Goal: Information Seeking & Learning: Learn about a topic

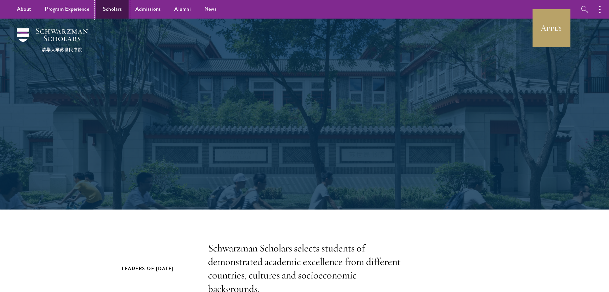
click at [107, 17] on link "Scholars" at bounding box center [112, 9] width 32 height 19
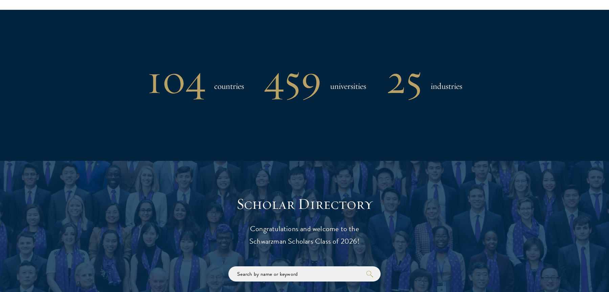
scroll to position [784, 0]
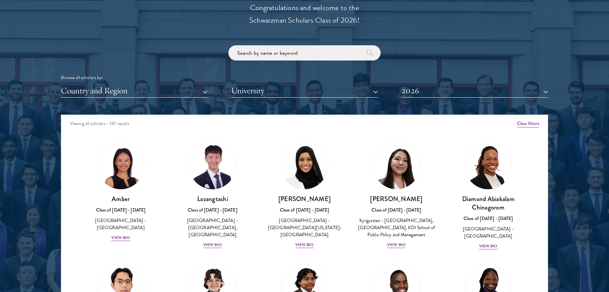
click at [521, 117] on div "Viewing all scholars - 141 results" at bounding box center [304, 124] width 487 height 19
click at [521, 124] on button "Clear filters" at bounding box center [528, 123] width 22 height 7
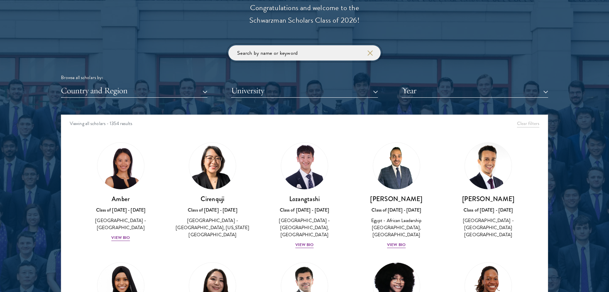
click at [319, 59] on input "search" at bounding box center [304, 52] width 152 height 15
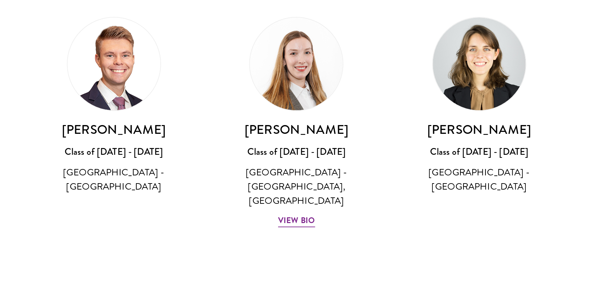
type input "switzerl"
click at [110, 200] on h3 "[PERSON_NAME]" at bounding box center [121, 199] width 79 height 8
drag, startPoint x: 110, startPoint y: 200, endPoint x: 120, endPoint y: 200, distance: 9.8
click at [120, 200] on h3 "[PERSON_NAME]" at bounding box center [121, 199] width 79 height 8
copy h3 "[PERSON_NAME]"
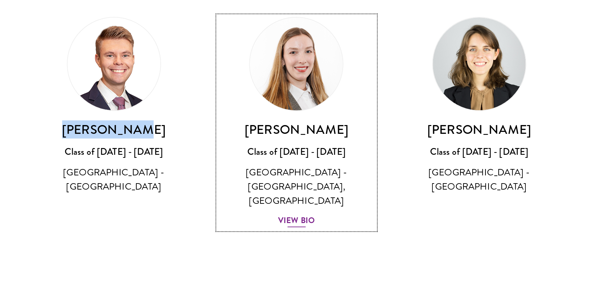
click at [202, 178] on img at bounding box center [212, 165] width 51 height 51
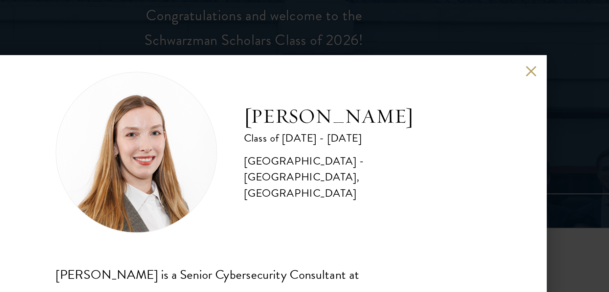
scroll to position [12, 0]
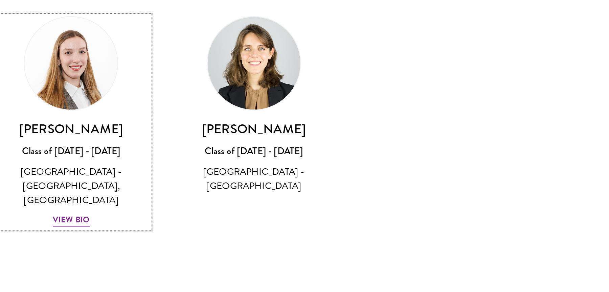
scroll to position [783, 0]
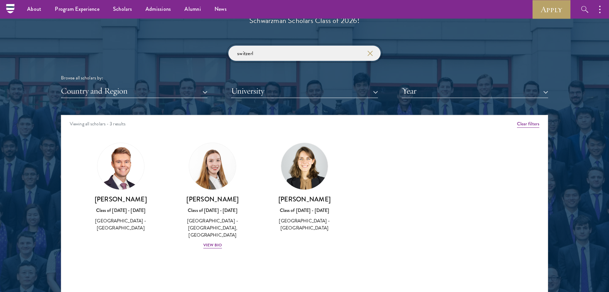
click at [276, 60] on input "switzerl" at bounding box center [304, 53] width 152 height 15
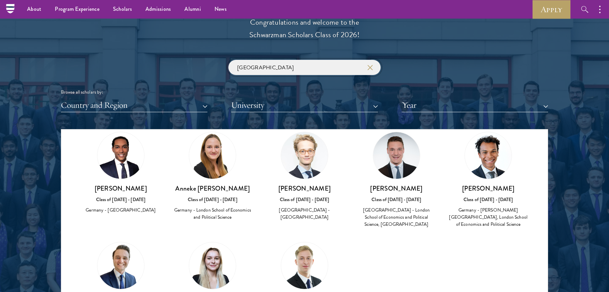
scroll to position [174, 0]
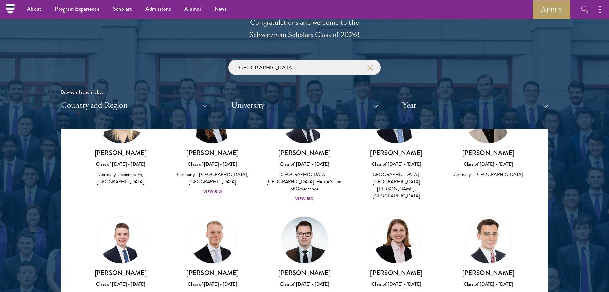
click at [294, 79] on div "germany Browse all scholars by: Country and Region All Countries and Regions Af…" at bounding box center [304, 86] width 487 height 52
click at [294, 67] on input "germany" at bounding box center [304, 67] width 152 height 15
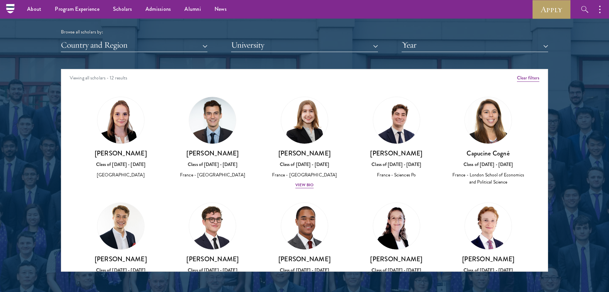
scroll to position [812, 0]
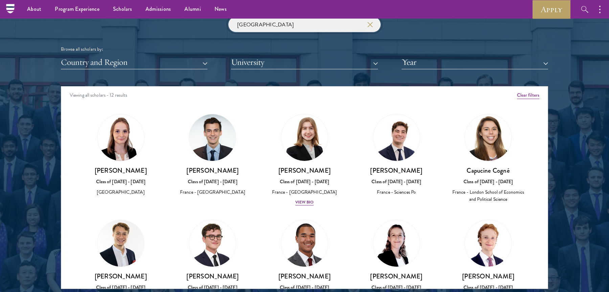
click at [292, 23] on input "france" at bounding box center [304, 24] width 152 height 15
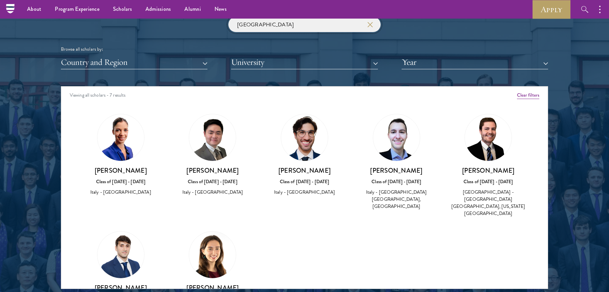
type input "s"
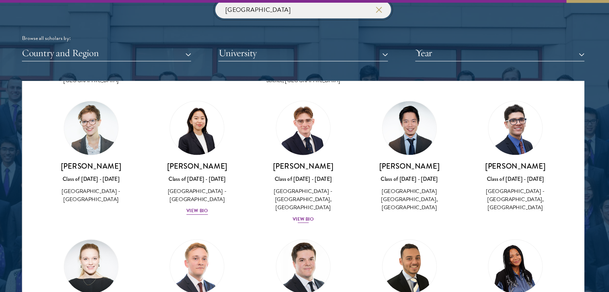
scroll to position [352, 0]
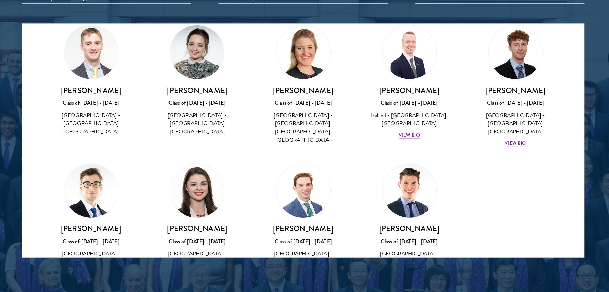
scroll to position [844, 0]
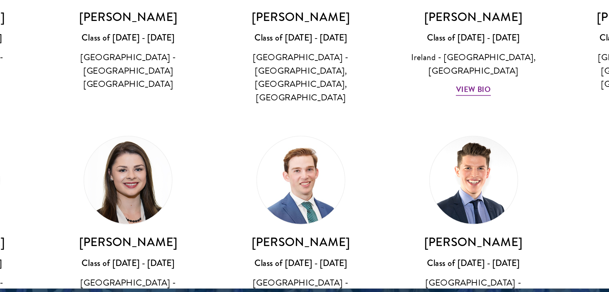
type input "ireland"
click at [308, 208] on img at bounding box center [304, 199] width 51 height 51
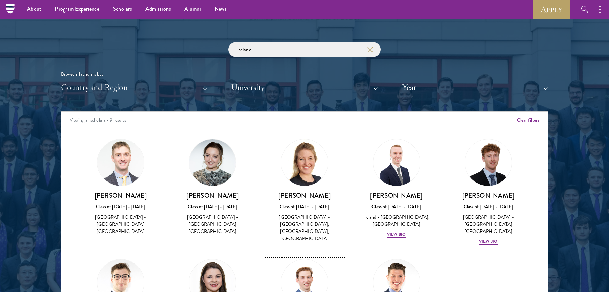
scroll to position [779, 0]
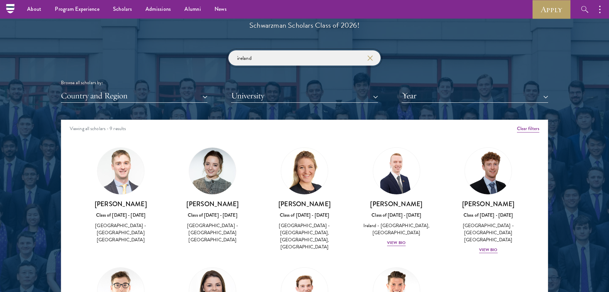
click at [291, 56] on input "ireland" at bounding box center [304, 57] width 152 height 15
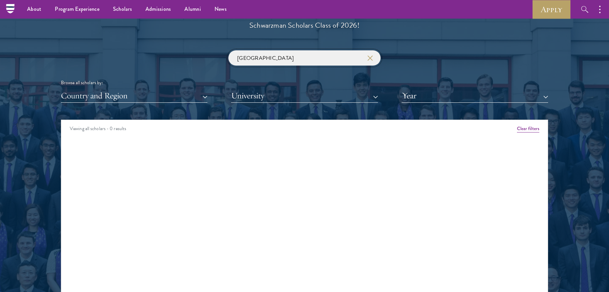
scroll to position [783, 0]
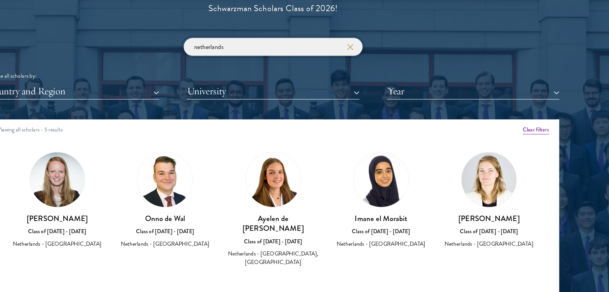
click at [301, 54] on input "netherlands" at bounding box center [304, 53] width 152 height 15
type input "luxembourg"
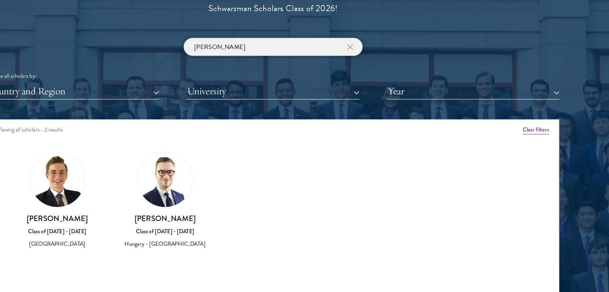
type input "poland"
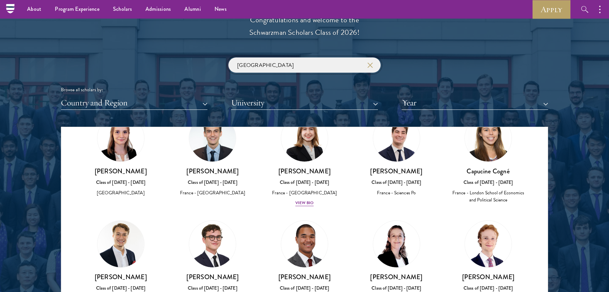
scroll to position [14, 0]
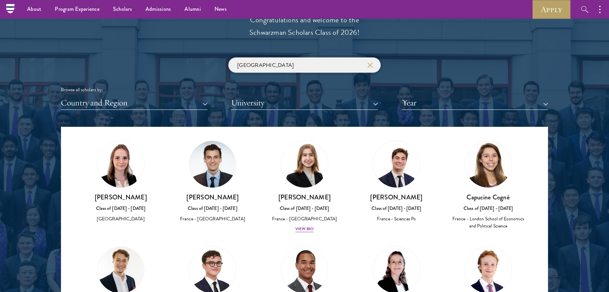
click at [292, 71] on input "france" at bounding box center [304, 65] width 152 height 15
type input "u"
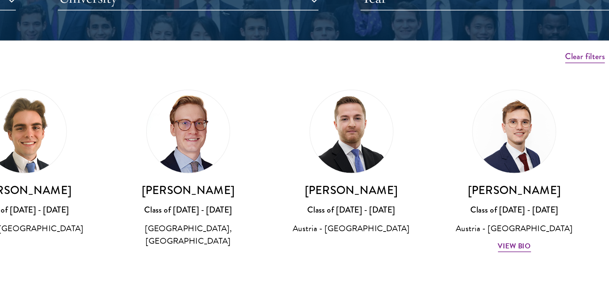
type input "austria"
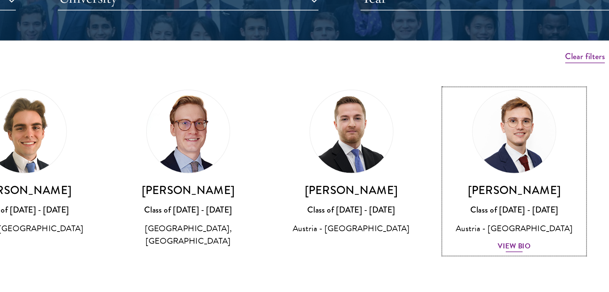
click at [495, 219] on div "Class of [DATE] - [DATE]" at bounding box center [488, 222] width 79 height 7
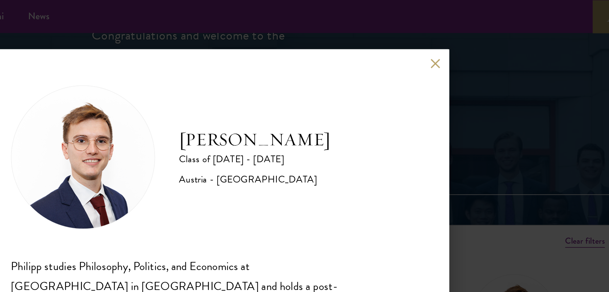
scroll to position [1, 0]
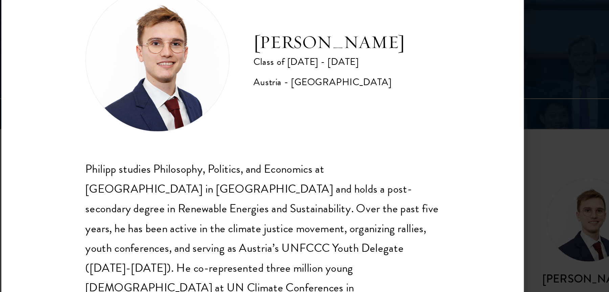
click at [331, 168] on div "Philipp studies Philosophy, Politics, and Economics at Central European Univers…" at bounding box center [305, 211] width 200 height 134
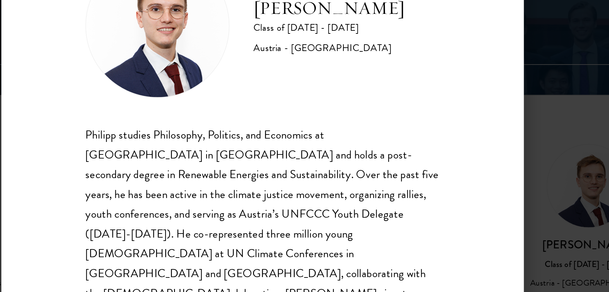
click at [327, 161] on div "Philipp studies Philosophy, Politics, and Economics at Central European Univers…" at bounding box center [305, 211] width 200 height 134
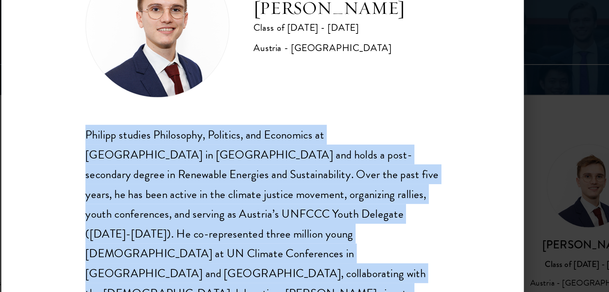
click at [327, 161] on div "Philipp studies Philosophy, Politics, and Economics at Central European Univers…" at bounding box center [305, 211] width 200 height 134
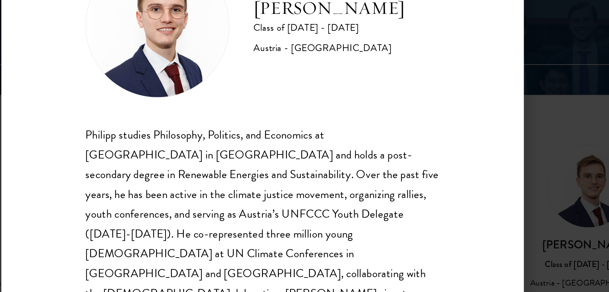
click at [327, 174] on div "Philipp studies Philosophy, Politics, and Economics at Central European Univers…" at bounding box center [305, 211] width 200 height 134
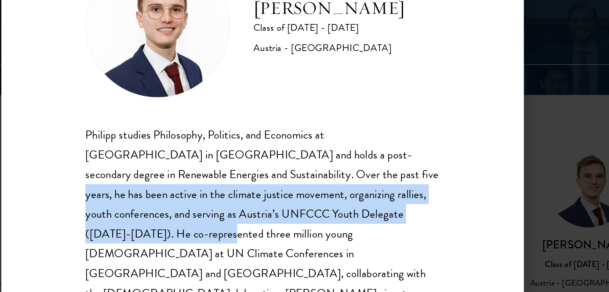
drag, startPoint x: 327, startPoint y: 174, endPoint x: 365, endPoint y: 199, distance: 45.5
click at [365, 197] on div "Philipp studies Philosophy, Politics, and Economics at Central European Univers…" at bounding box center [305, 211] width 200 height 134
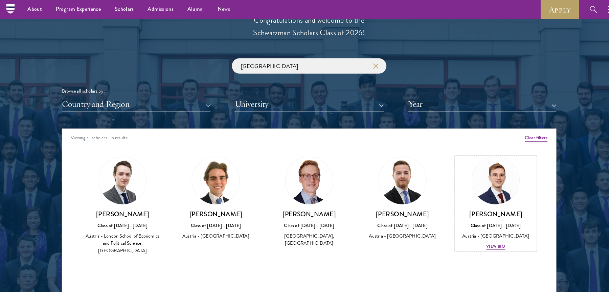
scroll to position [769, 0]
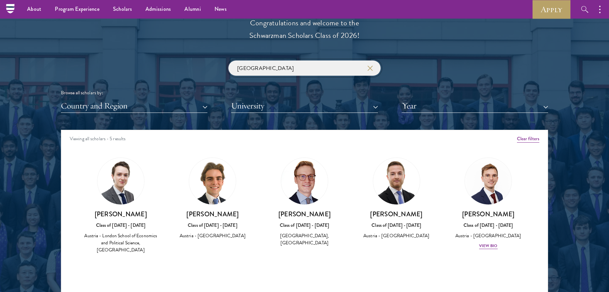
click at [334, 64] on input "austria" at bounding box center [304, 68] width 152 height 15
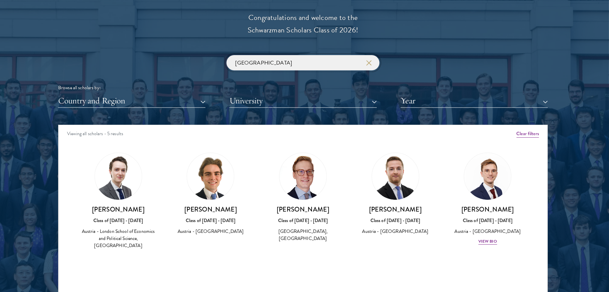
scroll to position [774, 0]
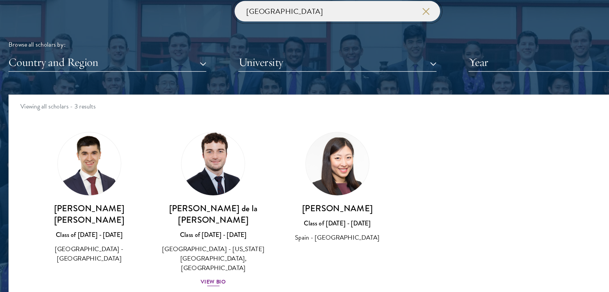
type input "spain"
click at [211, 209] on h3 "[PERSON_NAME] de la [PERSON_NAME]" at bounding box center [213, 213] width 79 height 17
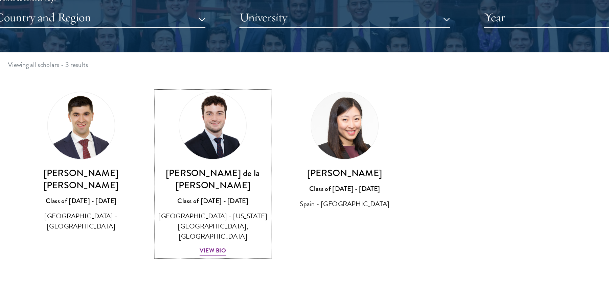
scroll to position [774, 0]
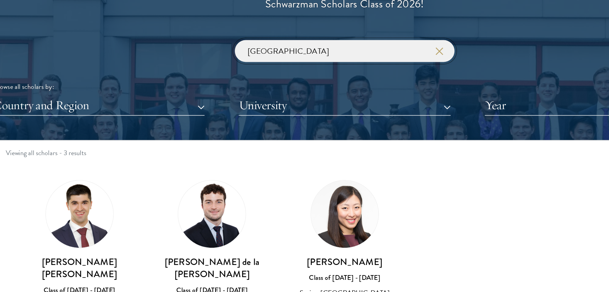
click at [282, 64] on input "spain" at bounding box center [304, 63] width 152 height 15
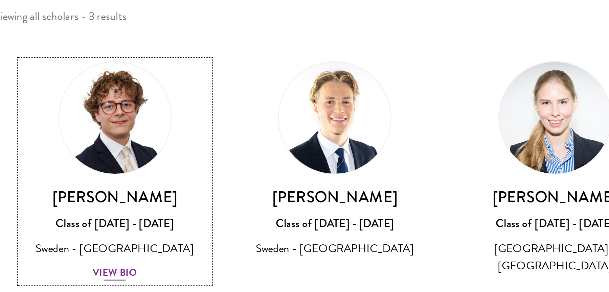
click at [127, 208] on h3 "[PERSON_NAME]" at bounding box center [121, 209] width 79 height 8
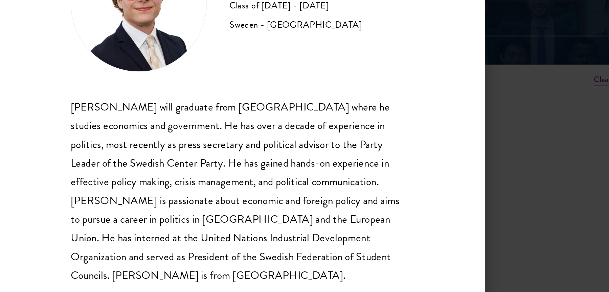
click at [323, 172] on div "Leo Gerdén will graduate from Harvard College where he studies economics and go…" at bounding box center [305, 201] width 200 height 112
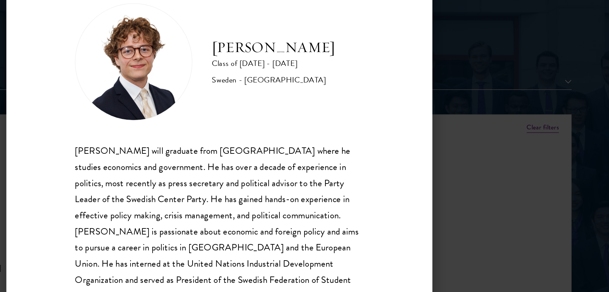
scroll to position [774, 0]
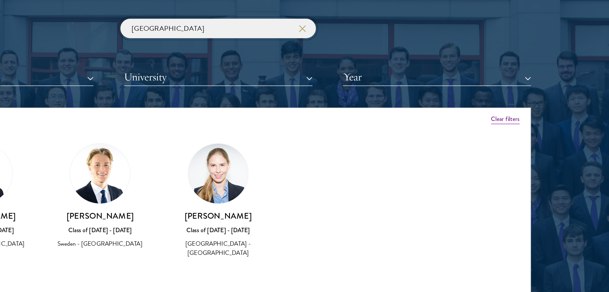
click at [291, 60] on input "sweden" at bounding box center [304, 63] width 152 height 15
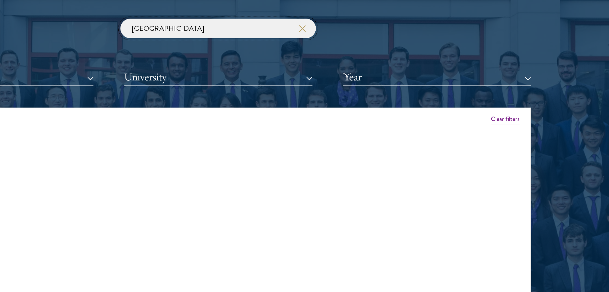
scroll to position [774, 0]
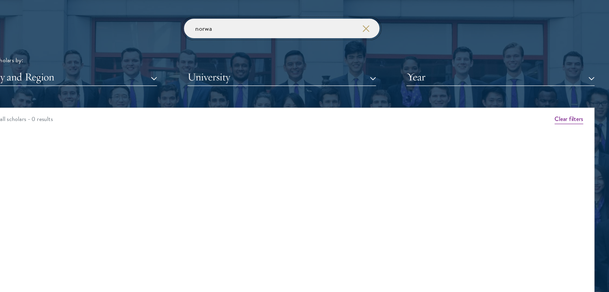
type input "norway"
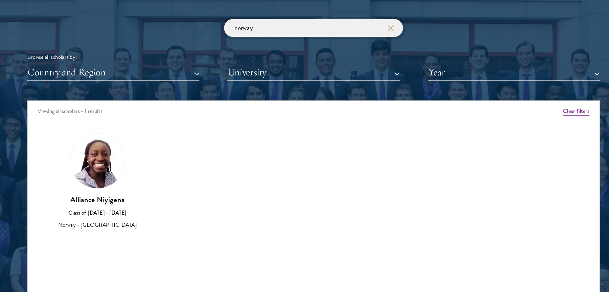
scroll to position [773, 0]
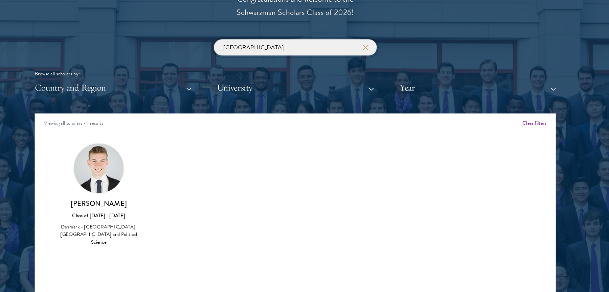
scroll to position [773, 0]
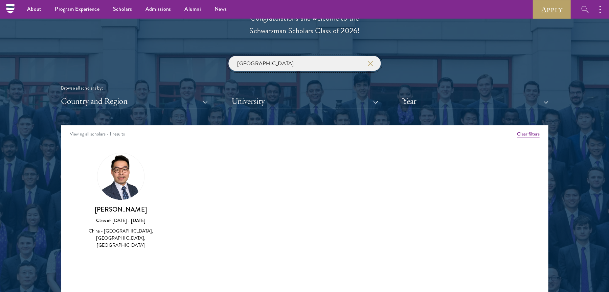
scroll to position [773, 0]
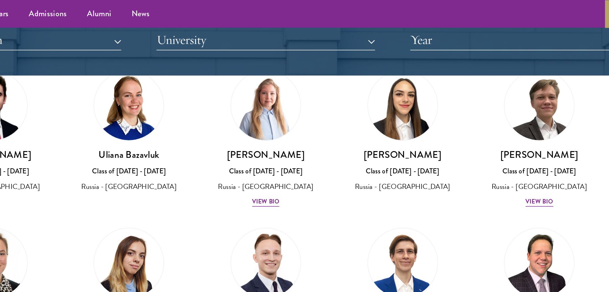
scroll to position [30, 0]
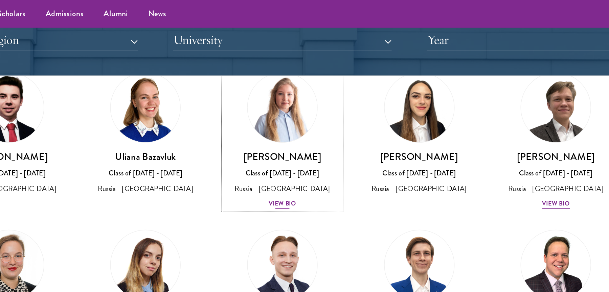
click at [311, 101] on h3 "[PERSON_NAME]" at bounding box center [304, 105] width 79 height 8
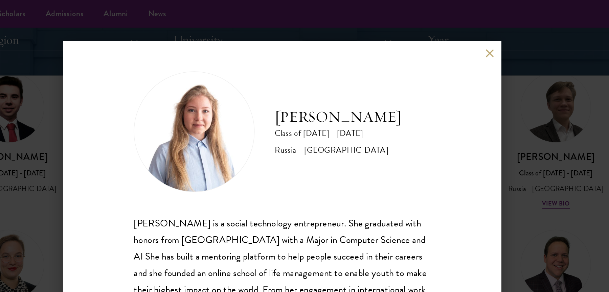
click at [468, 116] on div "Julia Cores Class of 2024 - 2025 Russia - Saint Petersburg State University Jul…" at bounding box center [304, 146] width 609 height 292
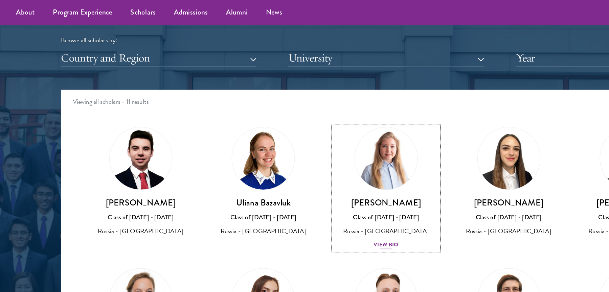
scroll to position [805, 0]
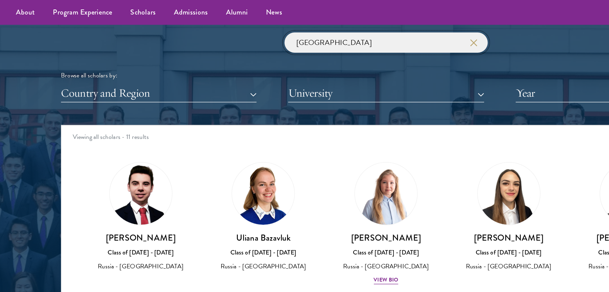
click at [298, 35] on input "russia" at bounding box center [304, 31] width 152 height 15
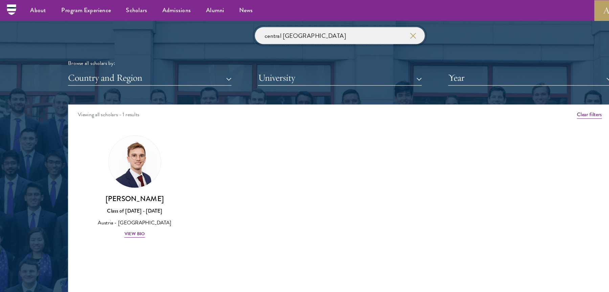
click at [283, 31] on input "central european uni" at bounding box center [304, 31] width 152 height 15
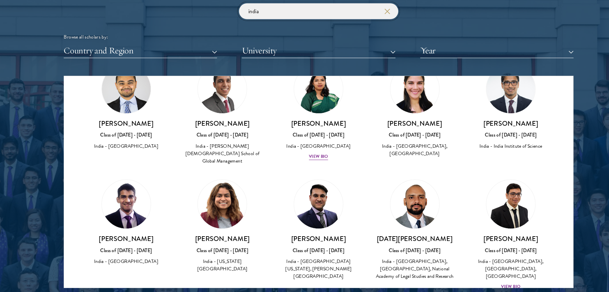
scroll to position [819, 0]
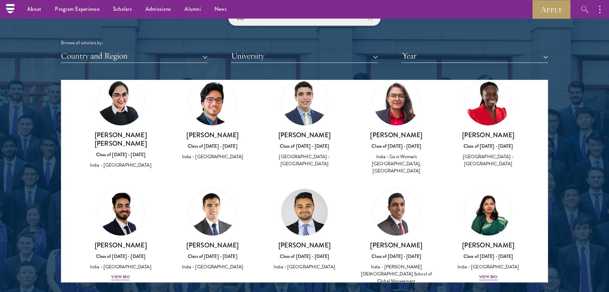
scroll to position [682, 0]
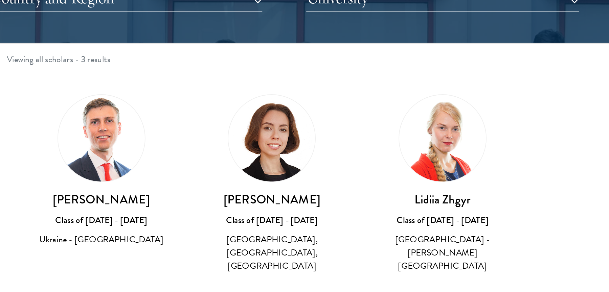
click at [117, 165] on h3 "[PERSON_NAME]" at bounding box center [121, 164] width 79 height 8
copy div "[PERSON_NAME]"
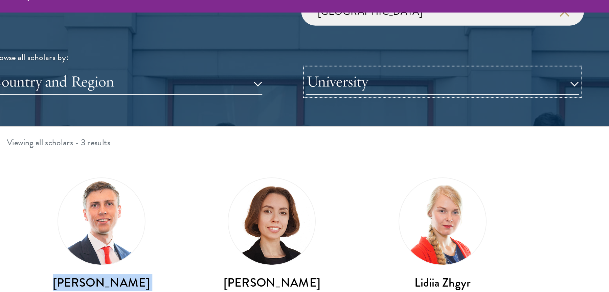
click at [282, 51] on button "University" at bounding box center [304, 56] width 147 height 14
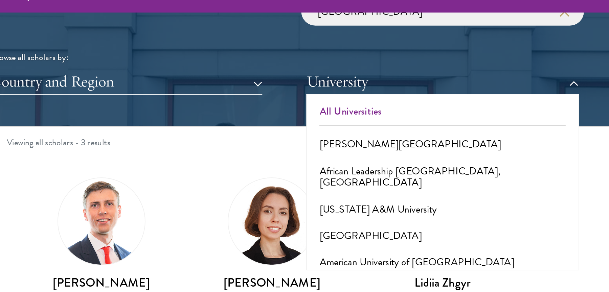
click at [290, 30] on div "ukraine Browse all scholars by: Country and Region All Countries and Regions Af…" at bounding box center [304, 36] width 487 height 52
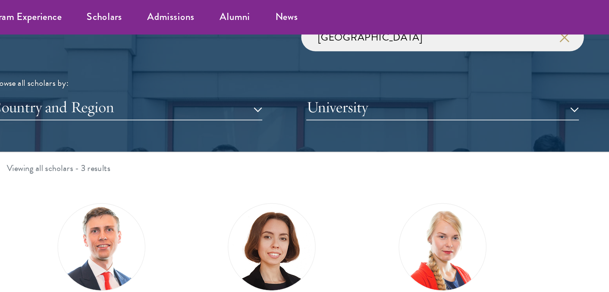
scroll to position [813, 0]
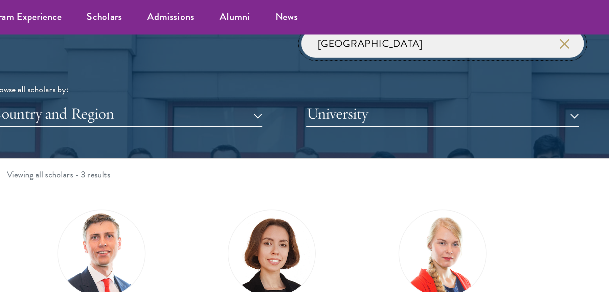
click at [294, 26] on input "ukraine" at bounding box center [304, 23] width 152 height 15
type input "ukrain"
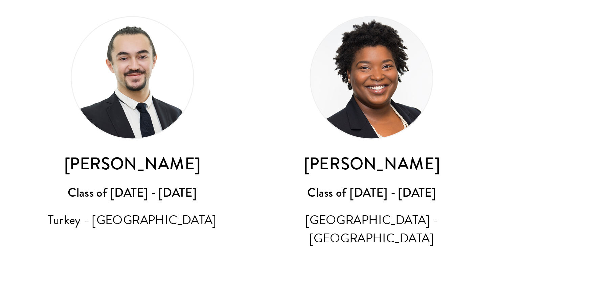
click at [95, 173] on h3 "[PERSON_NAME]" at bounding box center [121, 169] width 79 height 8
copy h3 "[PERSON_NAME]"
drag, startPoint x: 95, startPoint y: 173, endPoint x: 138, endPoint y: 172, distance: 42.3
click at [138, 172] on h3 "[PERSON_NAME]" at bounding box center [121, 169] width 79 height 8
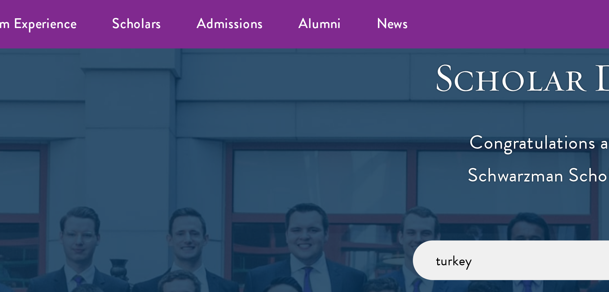
scroll to position [656, 0]
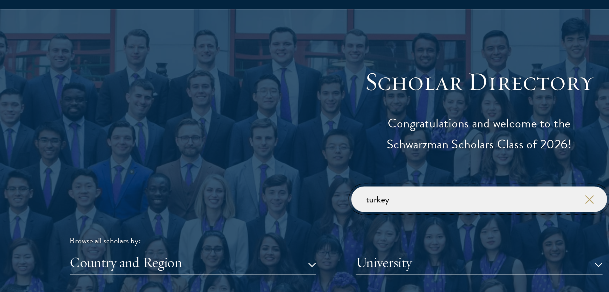
click at [244, 179] on input "turkey" at bounding box center [304, 180] width 152 height 15
type input "l"
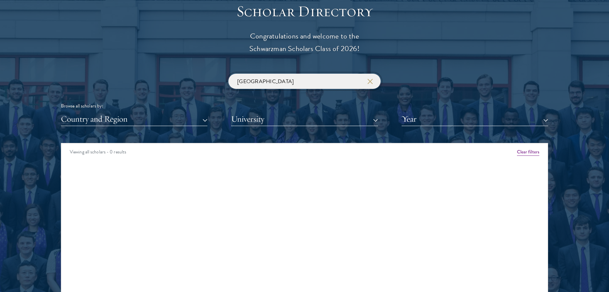
scroll to position [755, 0]
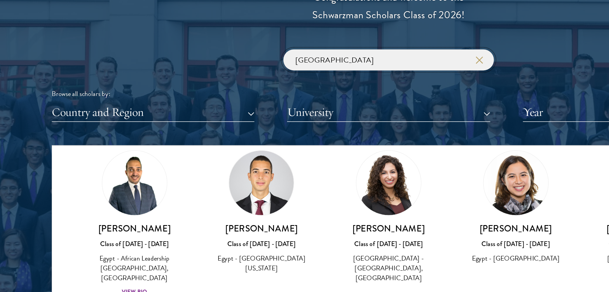
scroll to position [24, 0]
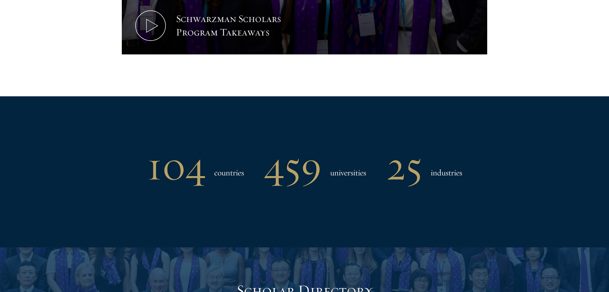
scroll to position [740, 0]
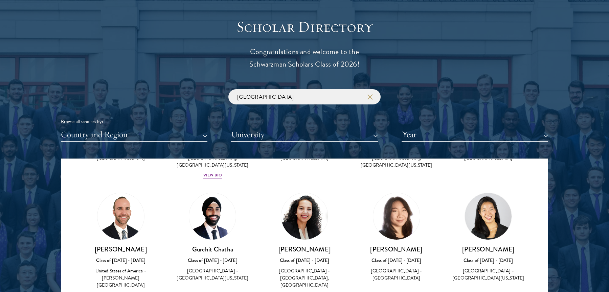
click at [305, 106] on div "united states Browse all scholars by: Country and Region All Countries and Regi…" at bounding box center [304, 115] width 487 height 52
click at [304, 98] on input "united states" at bounding box center [304, 96] width 152 height 15
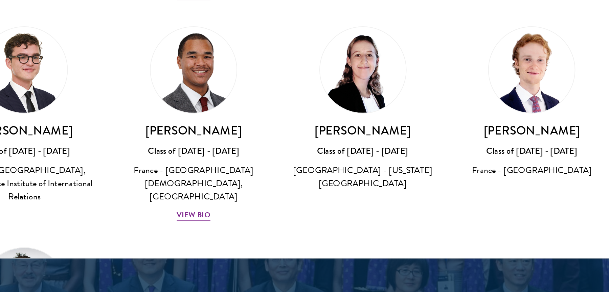
scroll to position [827, 0]
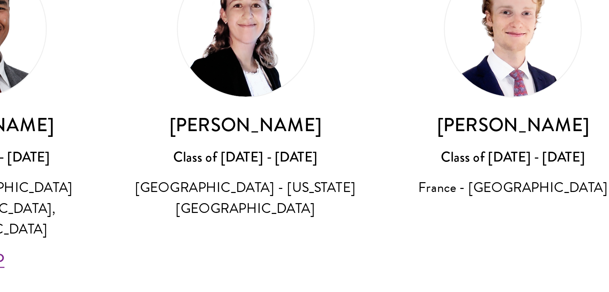
click at [502, 205] on h3 "[PERSON_NAME]" at bounding box center [488, 205] width 79 height 8
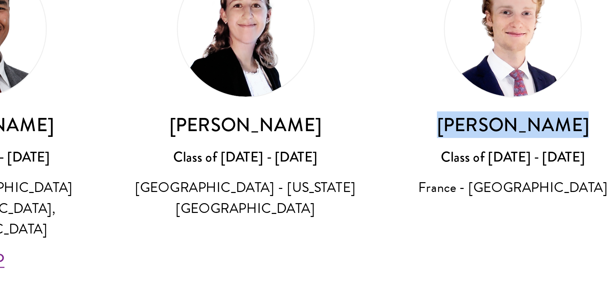
copy h3 "[PERSON_NAME]"
drag, startPoint x: 502, startPoint y: 205, endPoint x: 467, endPoint y: 205, distance: 34.9
click at [467, 205] on h3 "[PERSON_NAME]" at bounding box center [488, 205] width 79 height 8
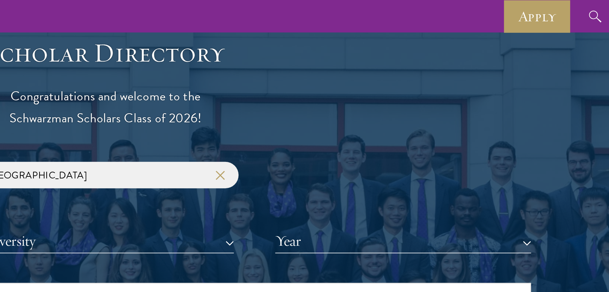
scroll to position [648, 0]
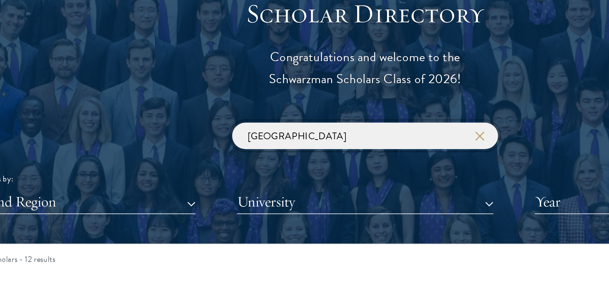
click at [255, 189] on input "france" at bounding box center [304, 188] width 152 height 15
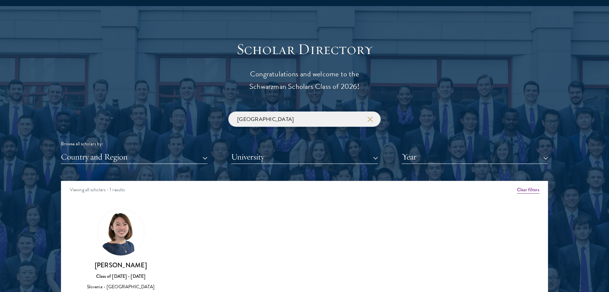
scroll to position [719, 0]
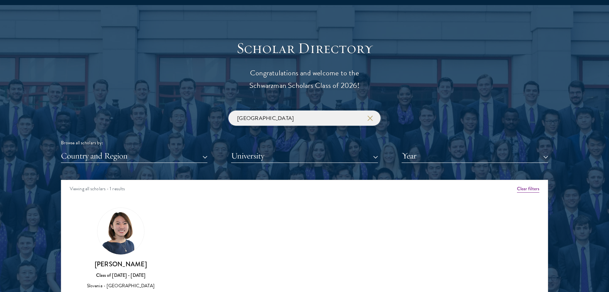
type input "slovenia"
click at [125, 229] on img at bounding box center [120, 231] width 47 height 47
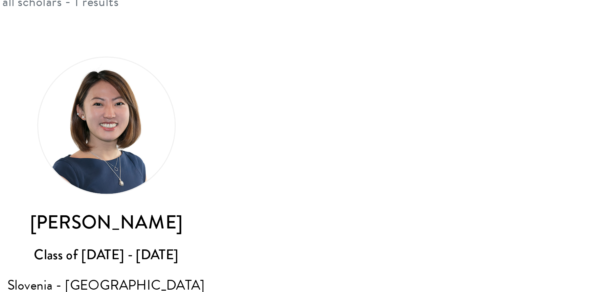
scroll to position [724, 0]
